Goal: Navigation & Orientation: Find specific page/section

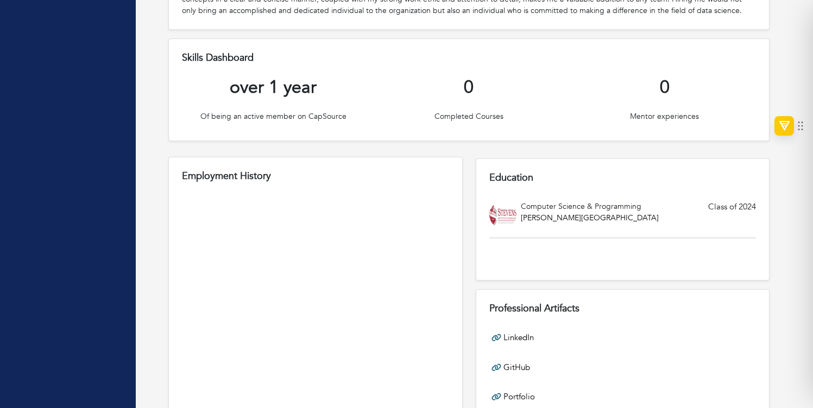
scroll to position [435, 0]
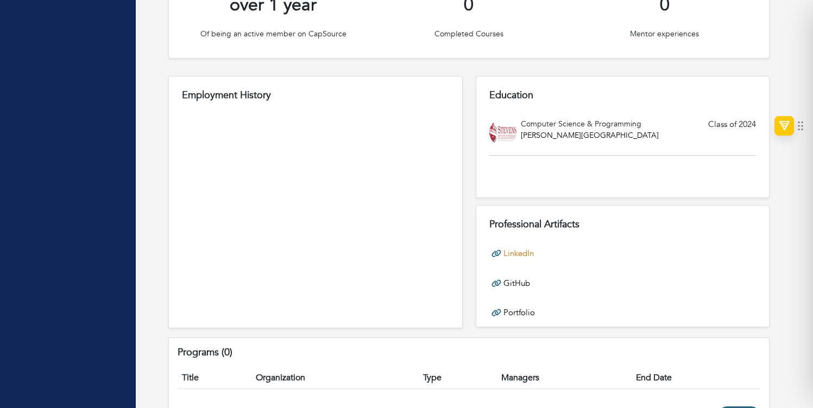
click at [521, 248] on link "LinkedIn" at bounding box center [518, 254] width 30 height 12
click at [525, 277] on link "GitHub" at bounding box center [516, 283] width 27 height 12
click at [517, 307] on link "Portfolio" at bounding box center [518, 313] width 31 height 12
